Goal: Task Accomplishment & Management: Manage account settings

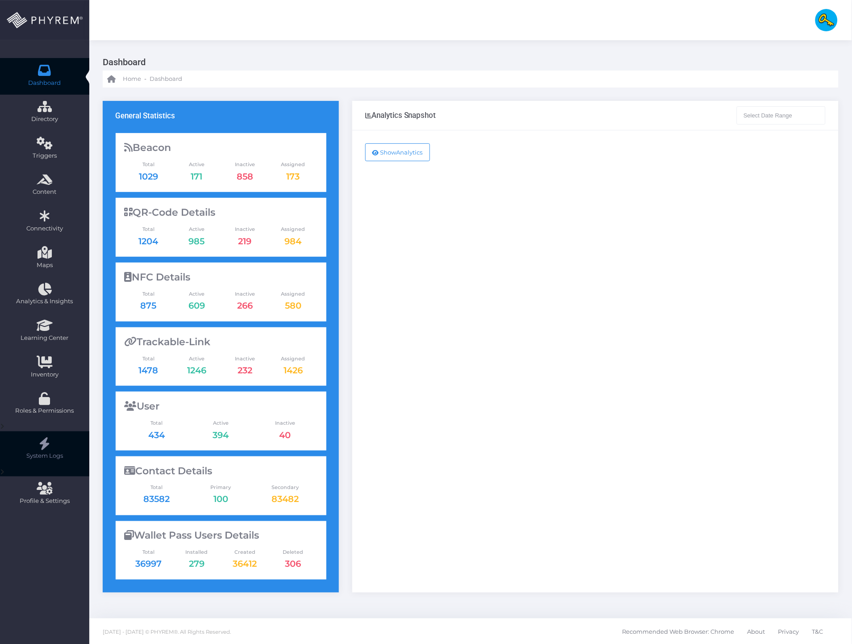
type input "26-07-2025 - 26-08-2025"
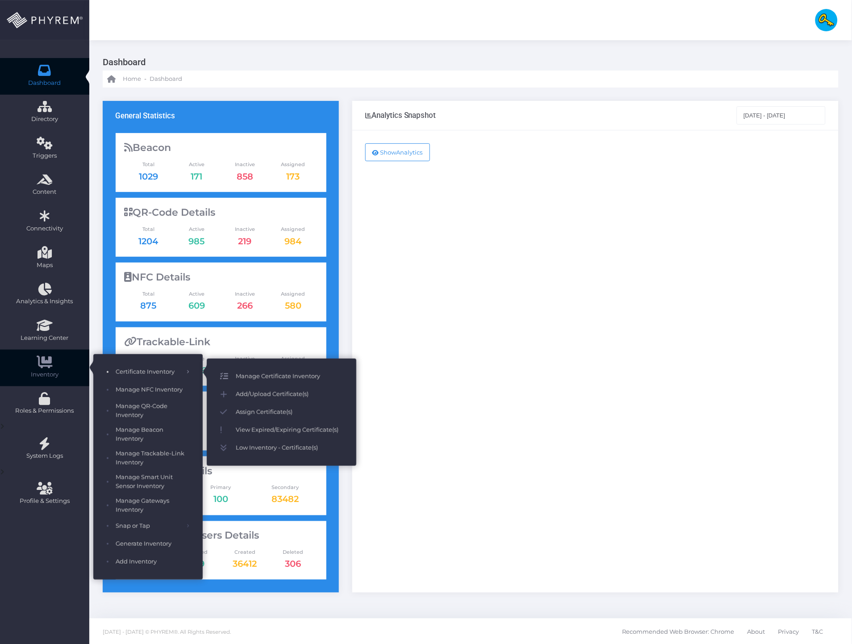
click at [282, 374] on span "Manage Certificate Inventory" at bounding box center [289, 376] width 107 height 12
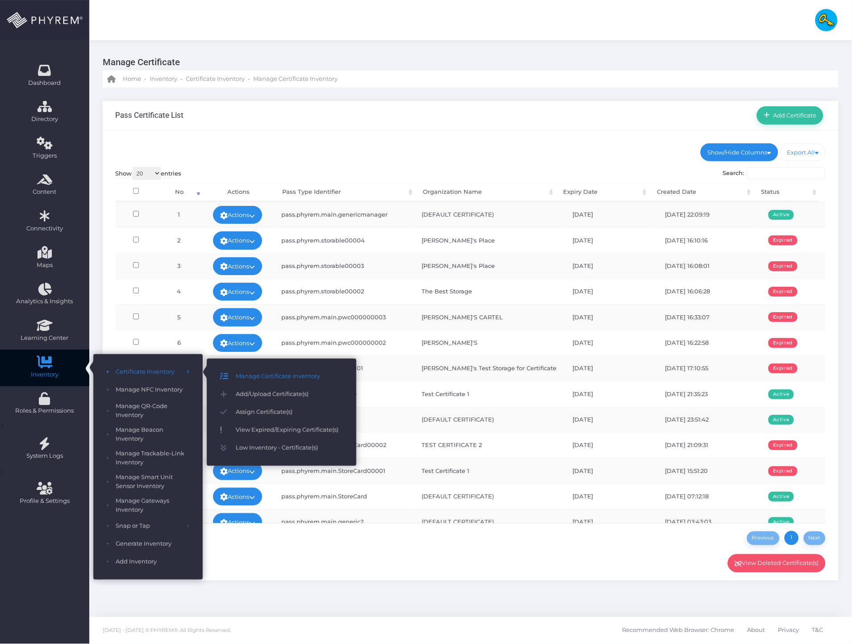
click at [273, 430] on span "View Expired/Expiring Certificate(s)" at bounding box center [289, 430] width 107 height 12
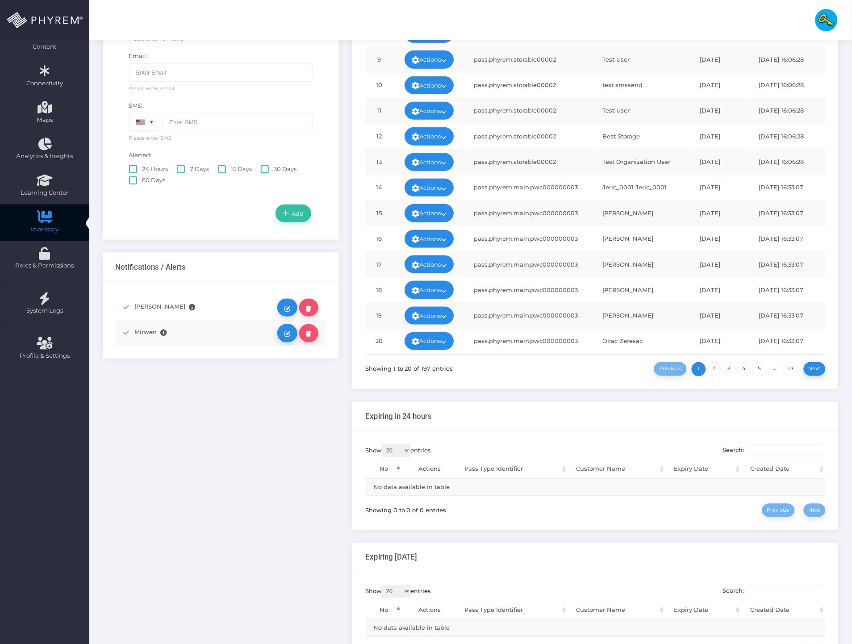
scroll to position [95, 0]
